Goal: Information Seeking & Learning: Learn about a topic

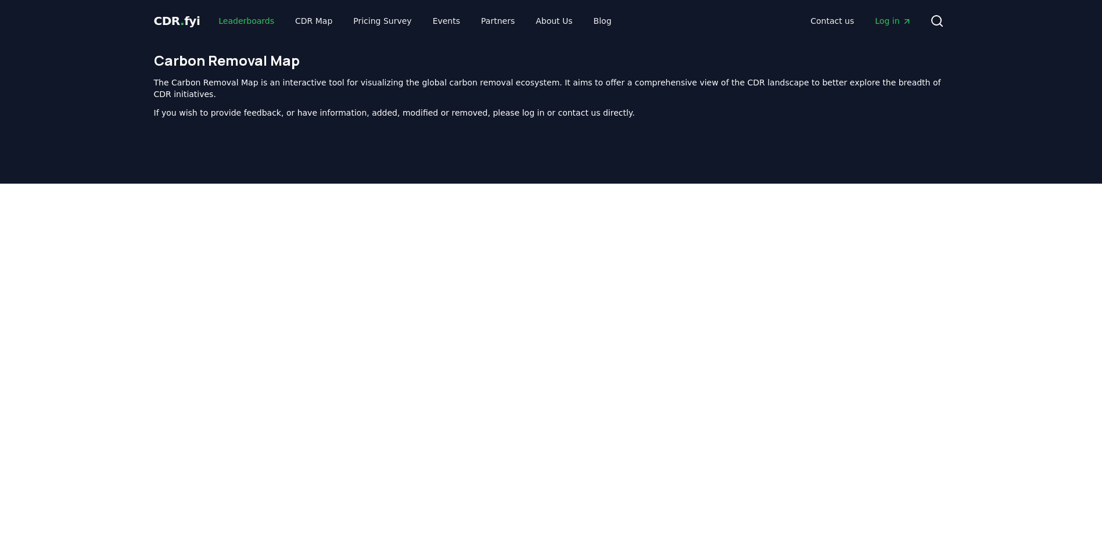
click at [238, 20] on link "Leaderboards" at bounding box center [246, 20] width 74 height 21
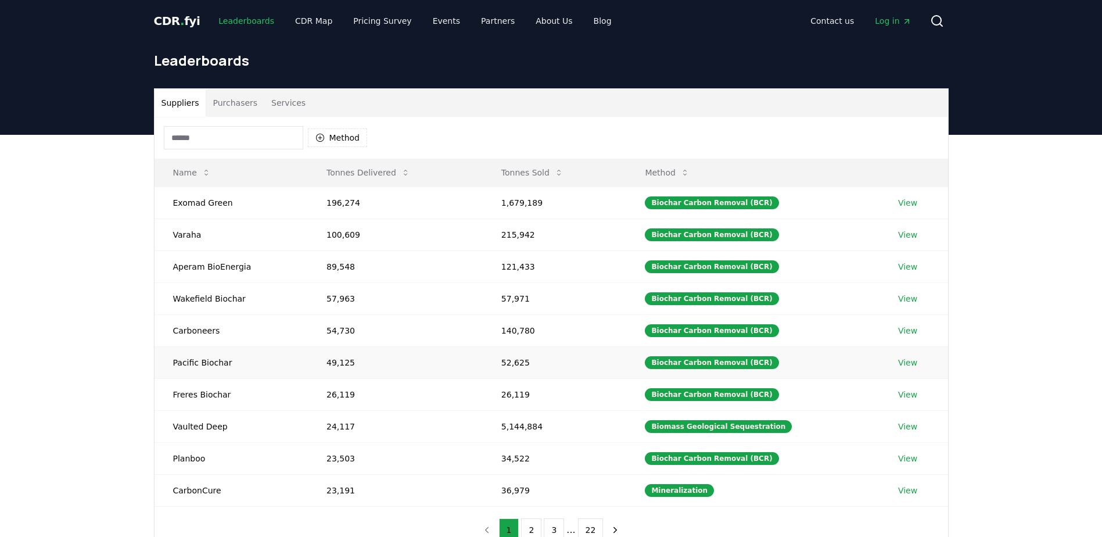
scroll to position [58, 0]
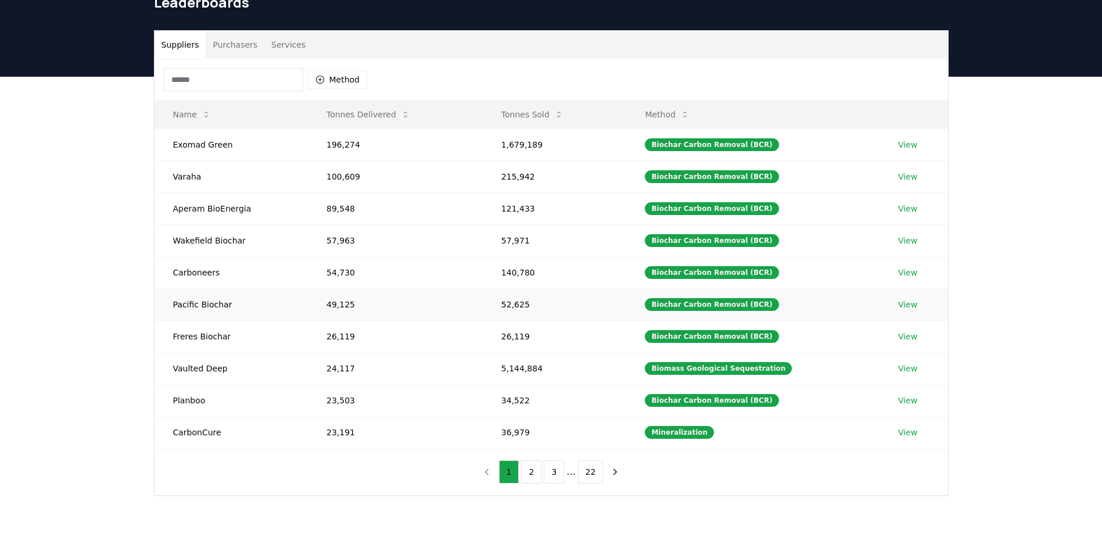
click at [906, 304] on link "View" at bounding box center [907, 305] width 19 height 12
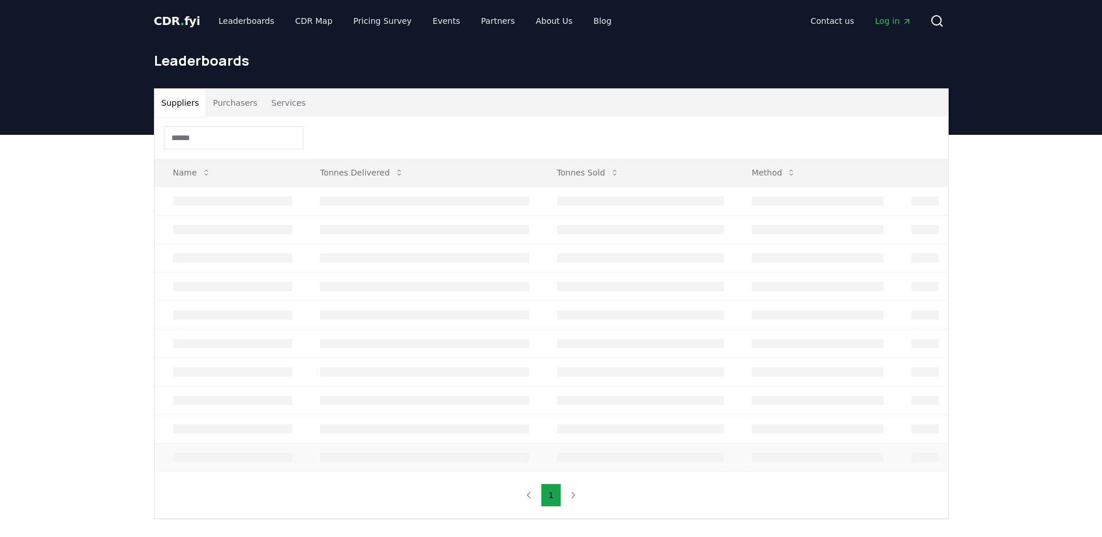
scroll to position [58, 0]
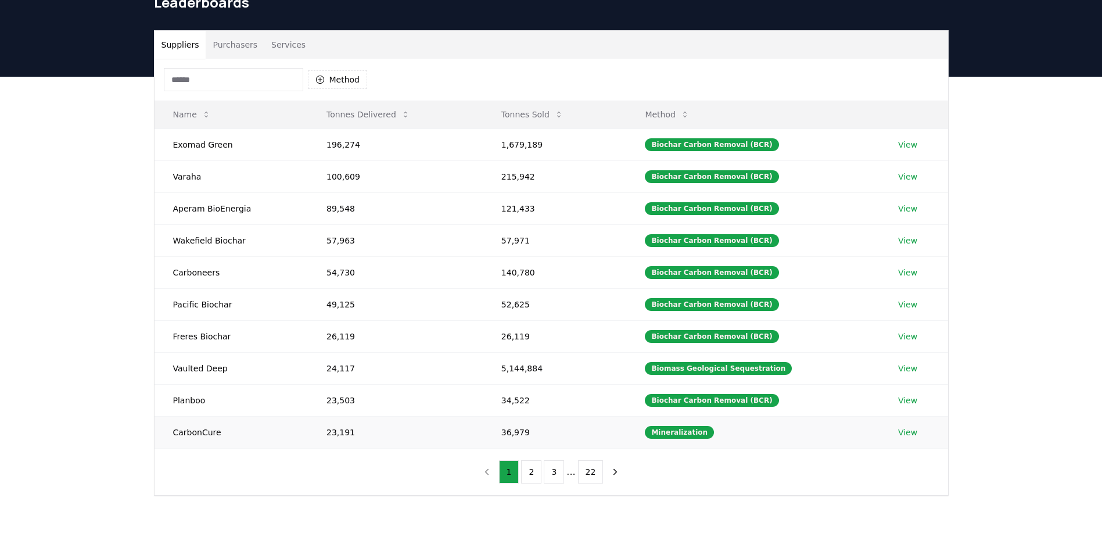
click at [900, 428] on link "View" at bounding box center [907, 433] width 19 height 12
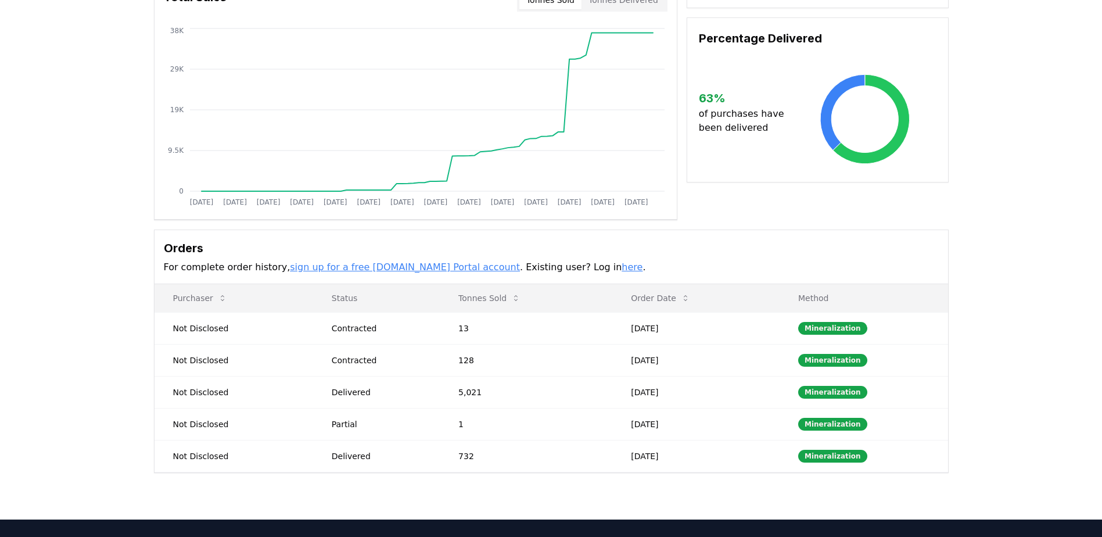
scroll to position [174, 0]
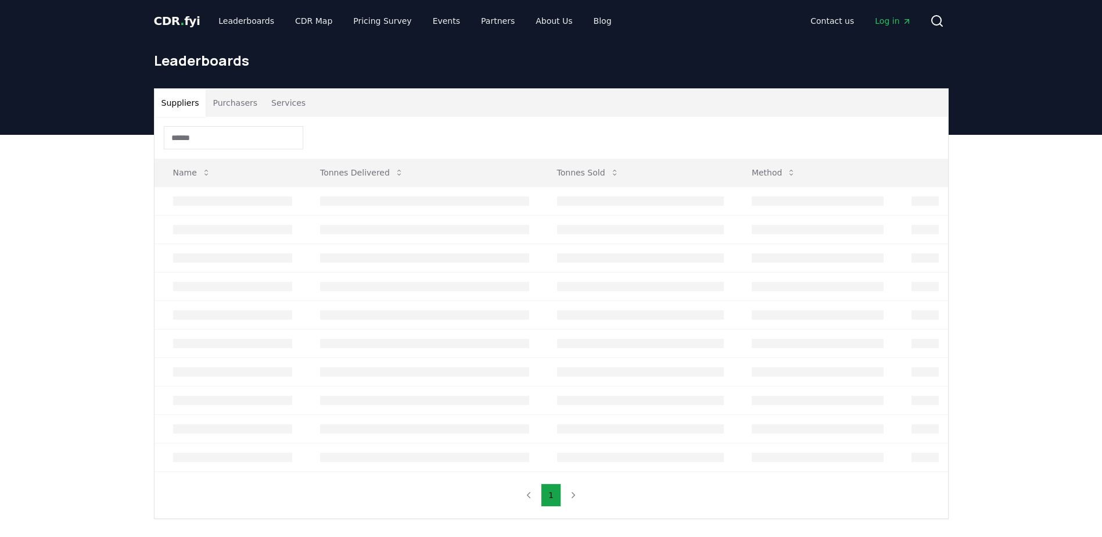
scroll to position [58, 0]
